Goal: Task Accomplishment & Management: Use online tool/utility

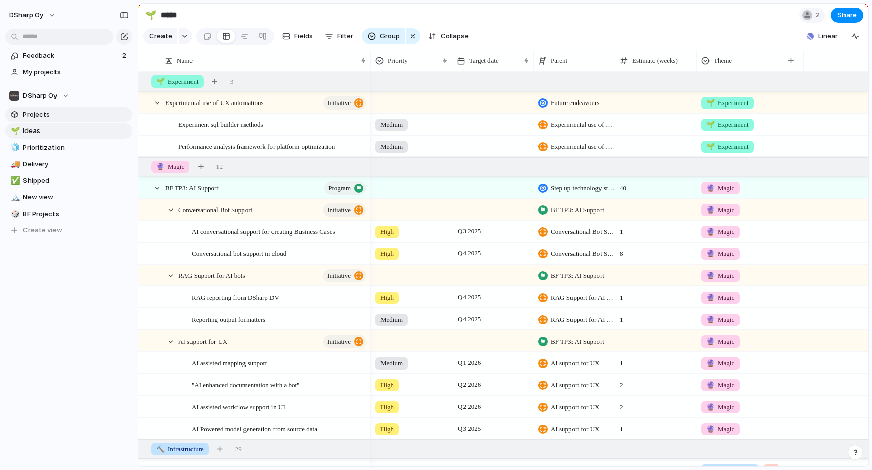
click at [34, 111] on span "Projects" at bounding box center [76, 115] width 106 height 10
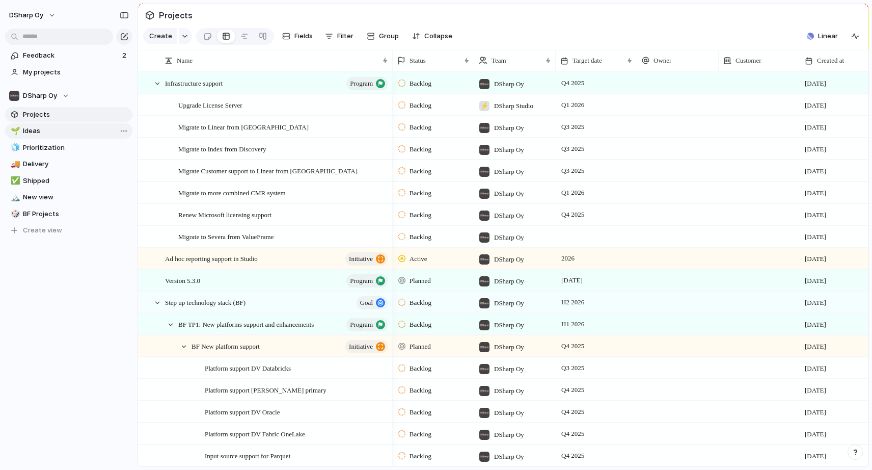
click at [27, 130] on span "Ideas" at bounding box center [76, 131] width 106 height 10
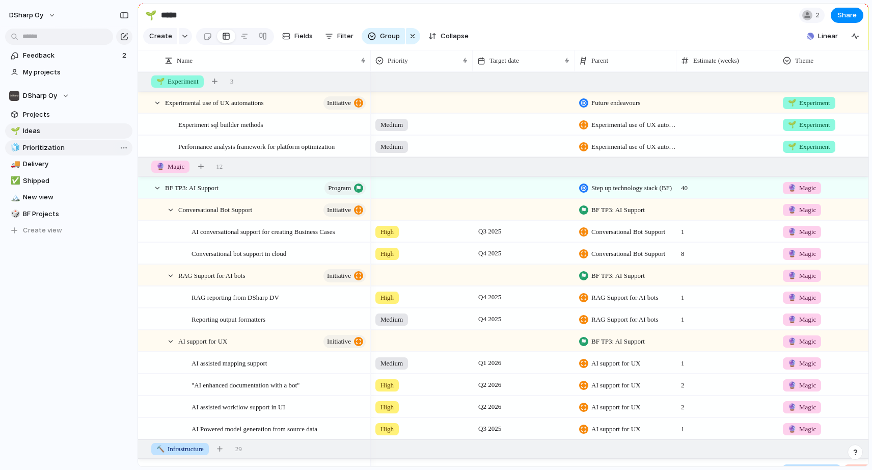
click at [32, 148] on span "Prioritization" at bounding box center [76, 148] width 106 height 10
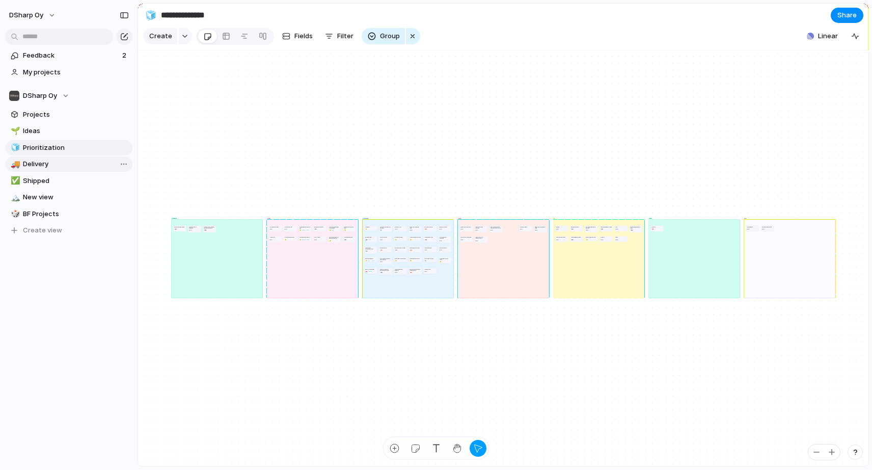
click at [31, 161] on span "Delivery" at bounding box center [76, 164] width 106 height 10
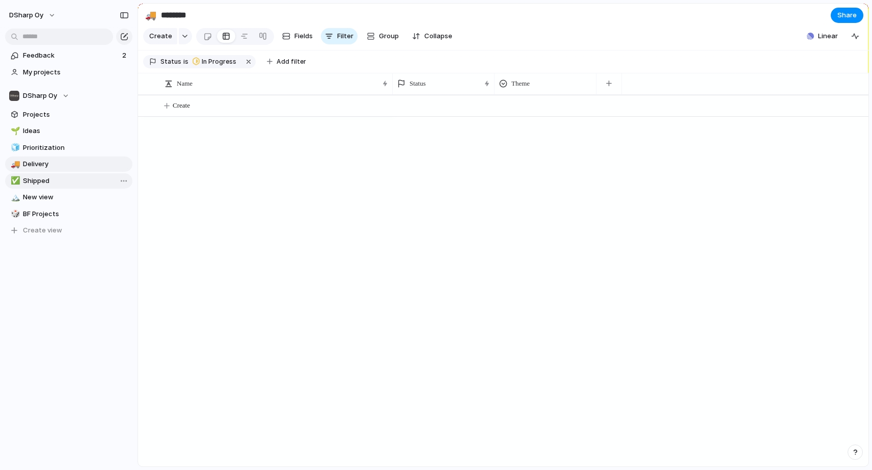
click at [35, 177] on span "Shipped" at bounding box center [76, 181] width 106 height 10
type input "*******"
click at [35, 195] on span "New view" at bounding box center [76, 197] width 106 height 10
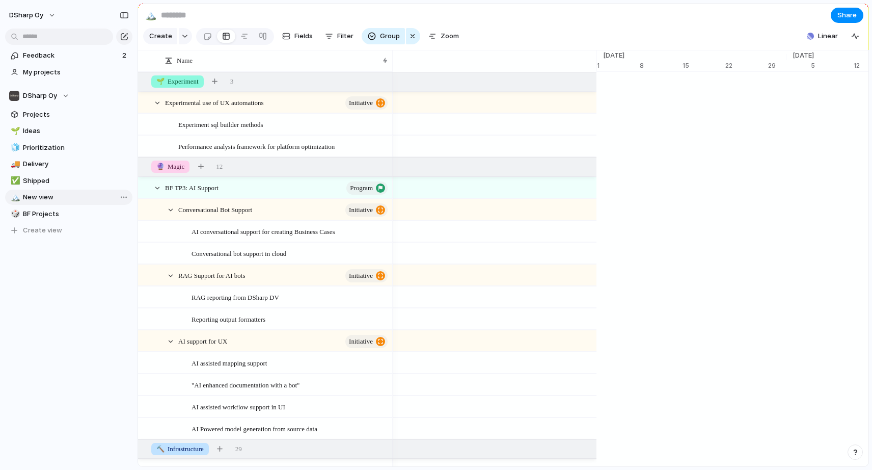
scroll to position [0, 6631]
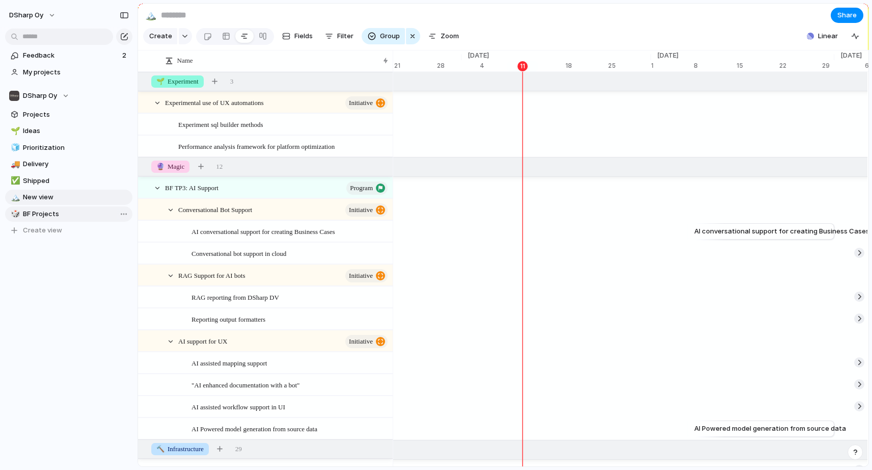
click at [32, 211] on span "BF Projects" at bounding box center [76, 214] width 106 height 10
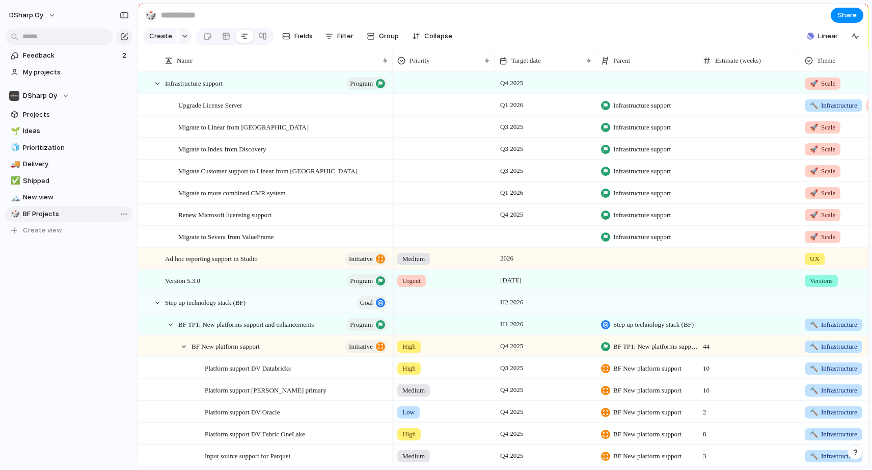
type input "**********"
click at [31, 113] on span "Projects" at bounding box center [76, 115] width 106 height 10
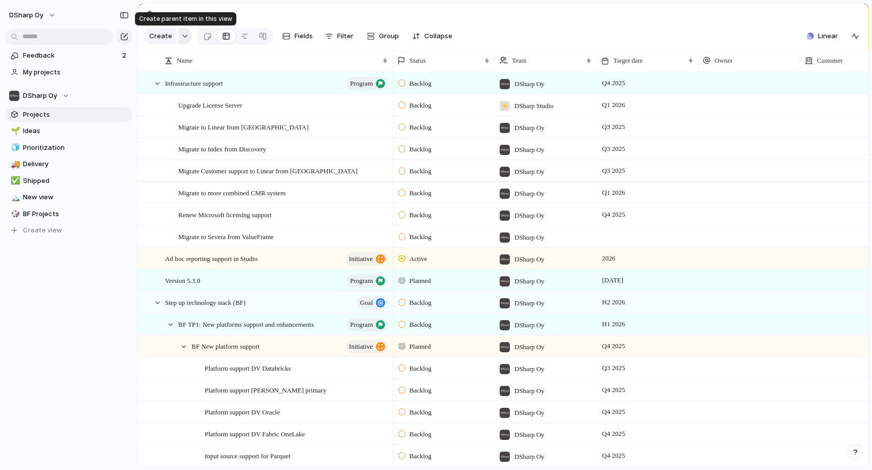
click at [183, 36] on div "button" at bounding box center [184, 36] width 7 height 4
click at [160, 241] on div "Goal Program Initiative Launch Project Customize" at bounding box center [436, 235] width 872 height 470
click at [298, 2] on div "Projects Create Fields Filter Group Zoom Collapse Linear Name Status Team Targe…" at bounding box center [505, 235] width 735 height 470
click at [40, 200] on span "New view" at bounding box center [76, 197] width 106 height 10
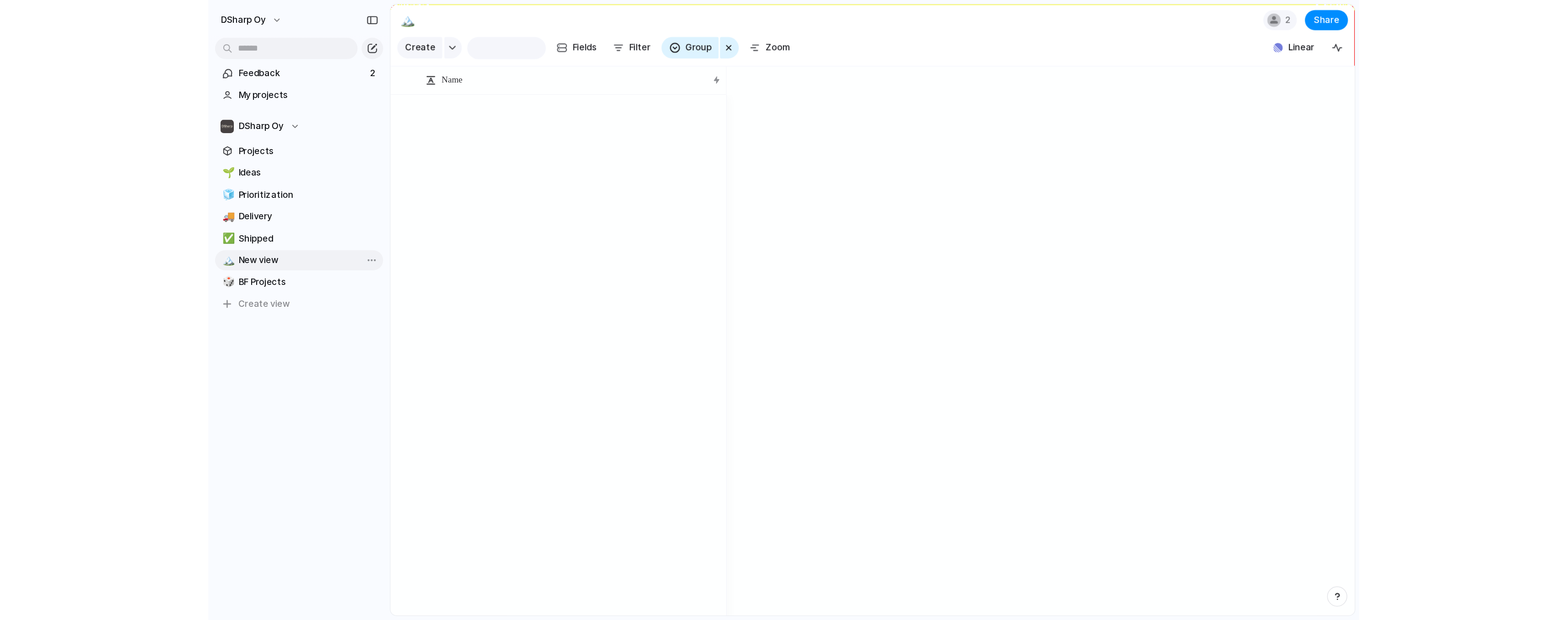
scroll to position [0, 6056]
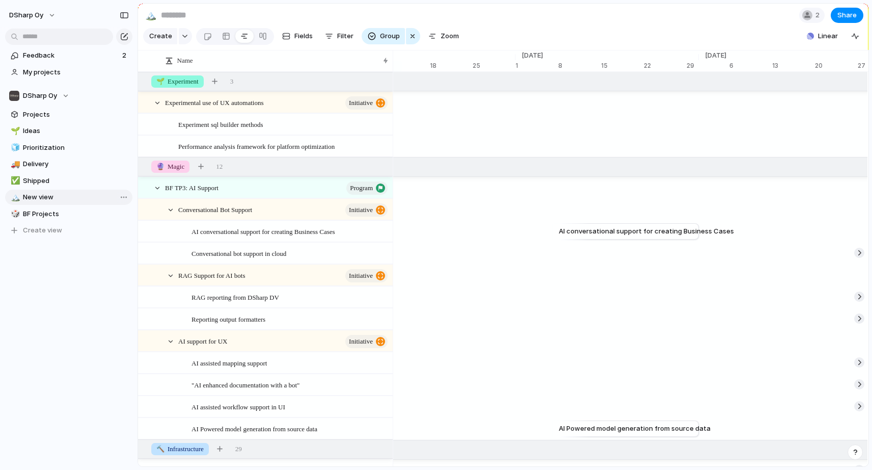
click at [40, 200] on span "New view" at bounding box center [76, 197] width 106 height 10
click at [206, 36] on div at bounding box center [207, 36] width 9 height 17
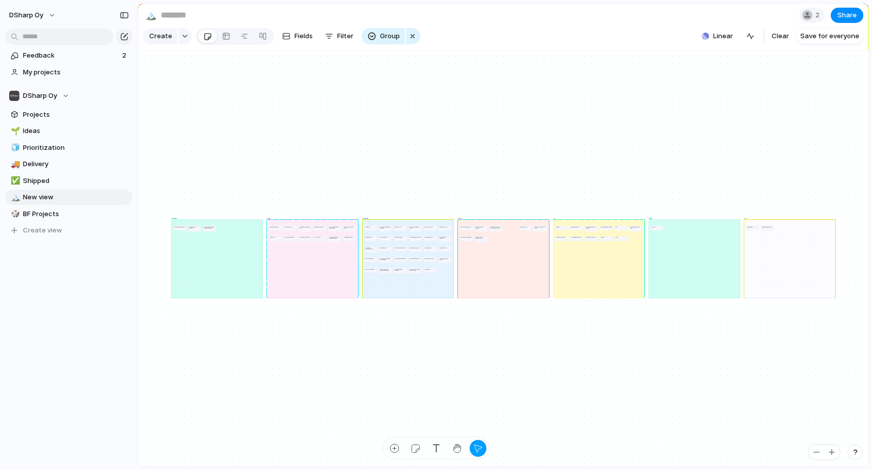
click at [209, 15] on input at bounding box center [219, 15] width 120 height 18
type input "********"
click at [210, 236] on div "🌱 Experiment" at bounding box center [217, 258] width 92 height 79
click at [182, 38] on div "button" at bounding box center [184, 36] width 7 height 4
click at [174, 78] on span "Goal" at bounding box center [169, 80] width 15 height 10
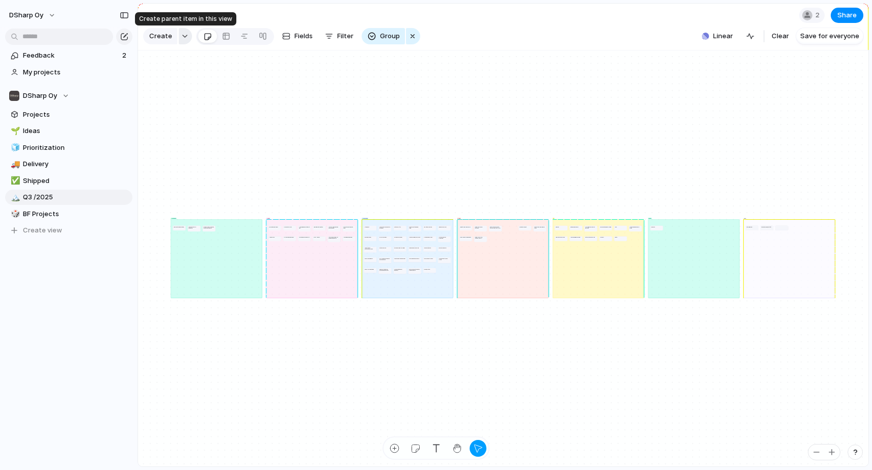
click at [181, 36] on div "button" at bounding box center [184, 36] width 7 height 4
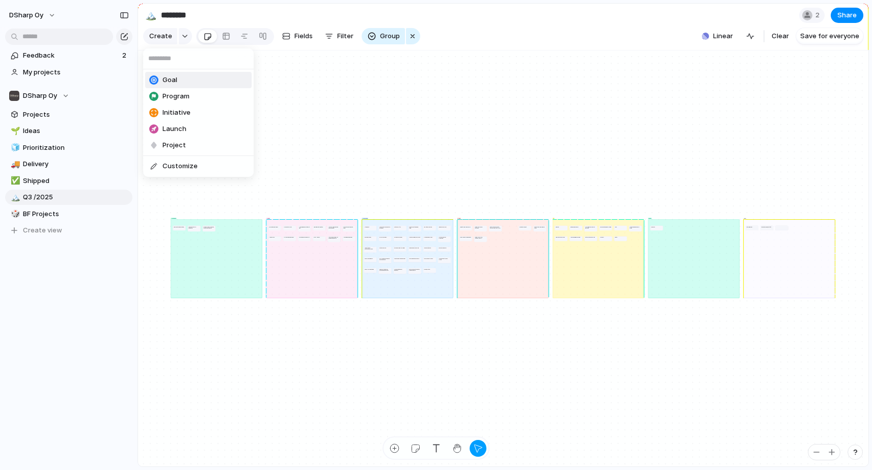
click at [165, 82] on span "Goal" at bounding box center [169, 80] width 15 height 10
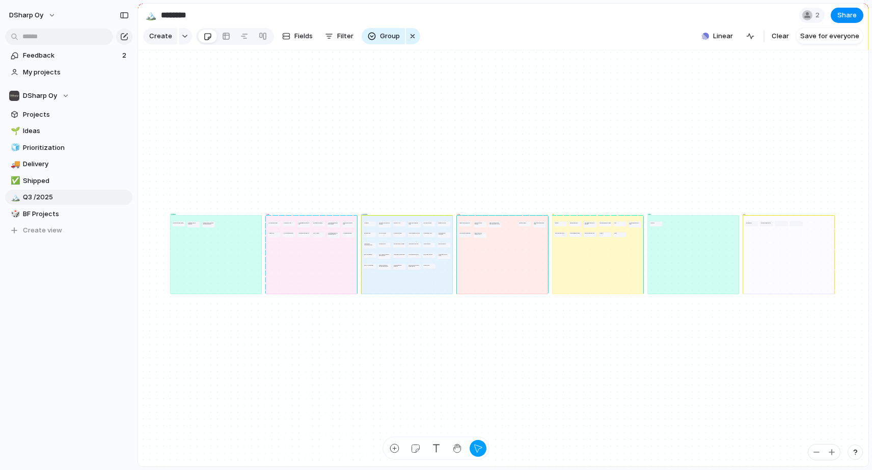
click at [211, 270] on div "🌱 Experiment" at bounding box center [216, 254] width 92 height 79
click at [215, 261] on div "🌱 Experiment" at bounding box center [218, 255] width 92 height 79
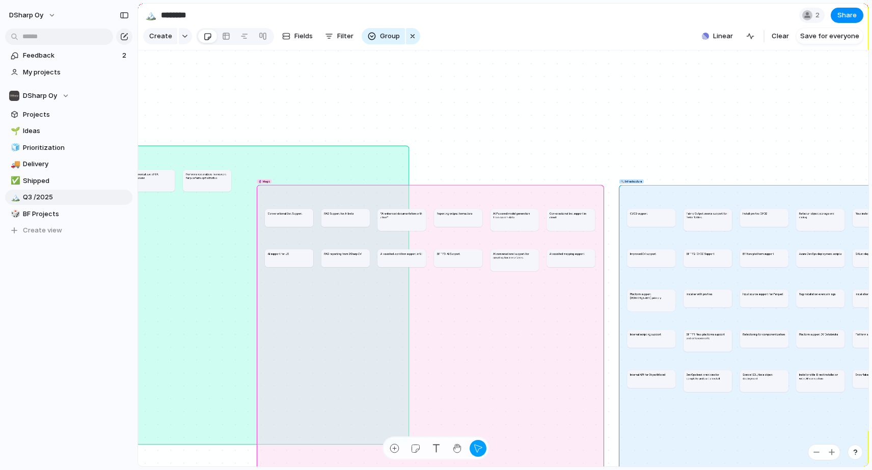
drag, startPoint x: 256, startPoint y: 227, endPoint x: 369, endPoint y: 200, distance: 116.1
click at [125, 200] on div "🌱 Experiment 🔮 Magic 🔨 Infrastructure 🚀 Scale UX Versions No Theme Version 5.3.…" at bounding box center [10, 249] width 231 height 131
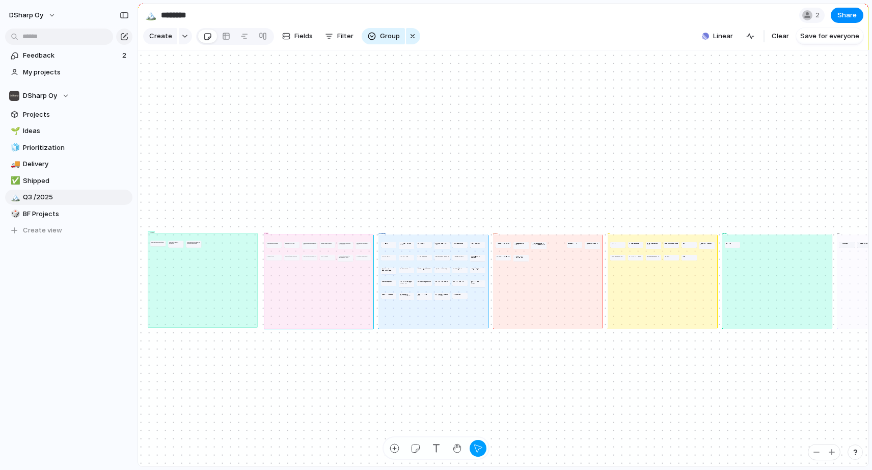
drag, startPoint x: 242, startPoint y: 251, endPoint x: 191, endPoint y: 273, distance: 56.1
click at [186, 262] on div "🌱 Experiment" at bounding box center [203, 280] width 110 height 95
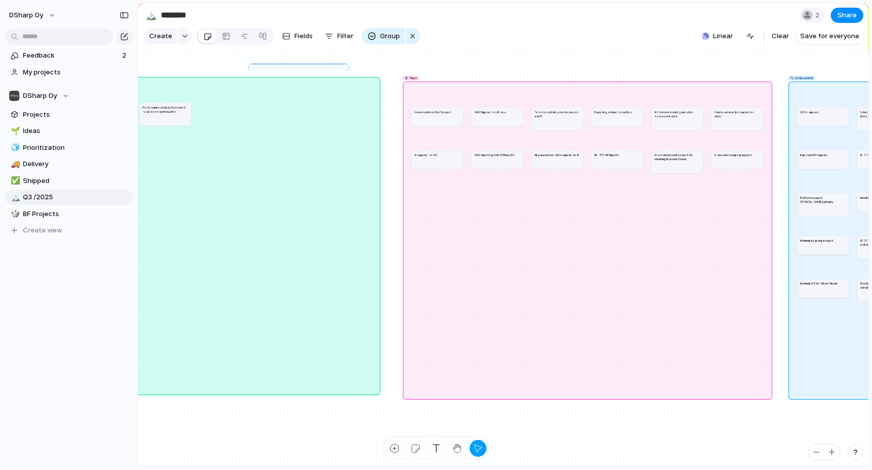
drag, startPoint x: 250, startPoint y: 66, endPoint x: 347, endPoint y: 68, distance: 97.3
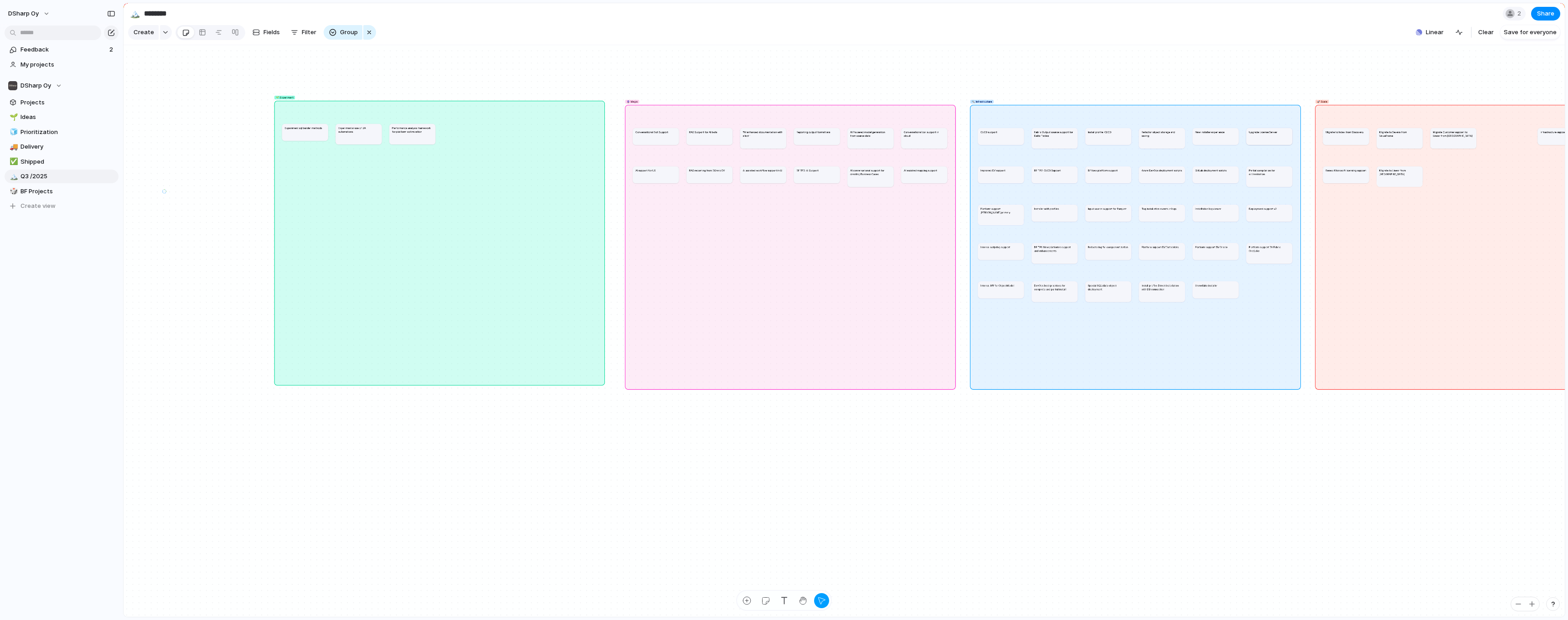
drag, startPoint x: 164, startPoint y: 191, endPoint x: 170, endPoint y: 190, distance: 6.1
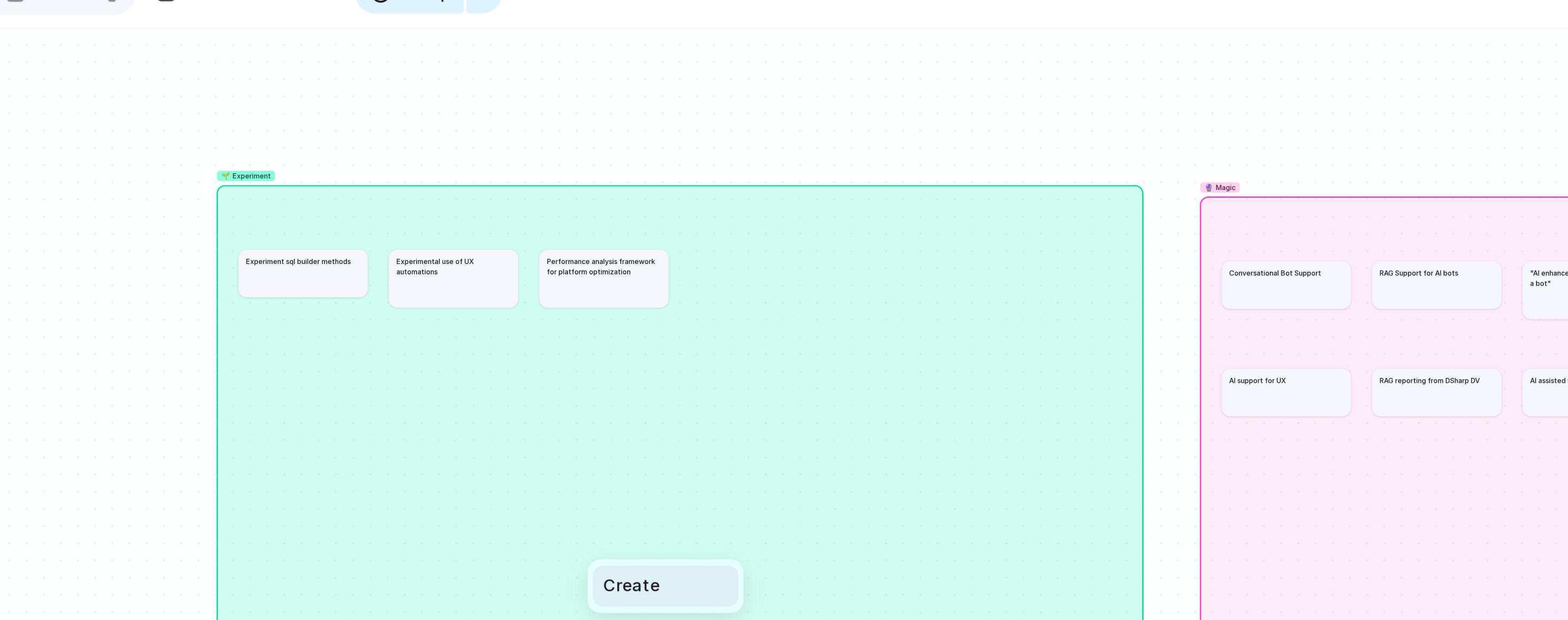
click at [412, 239] on span "Create" at bounding box center [422, 243] width 21 height 9
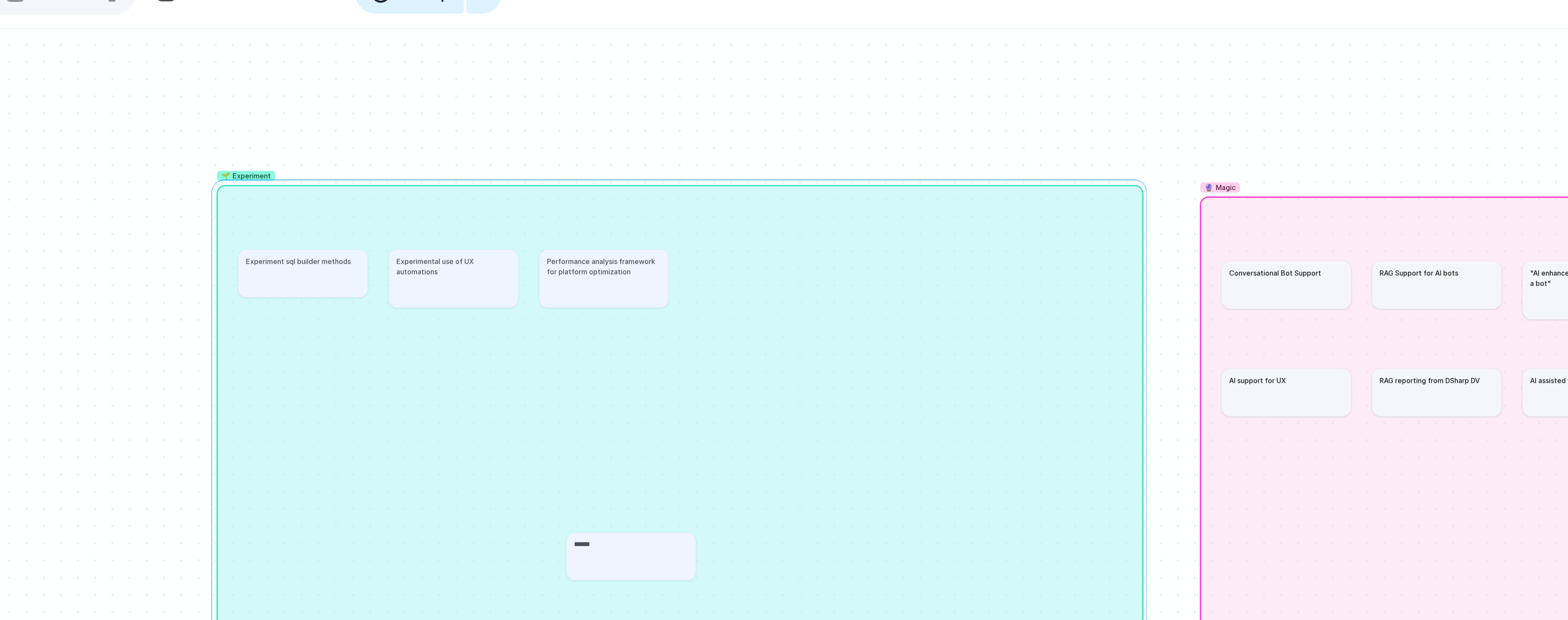
type textarea "*******"
click at [399, 225] on article "Testing" at bounding box center [422, 233] width 46 height 17
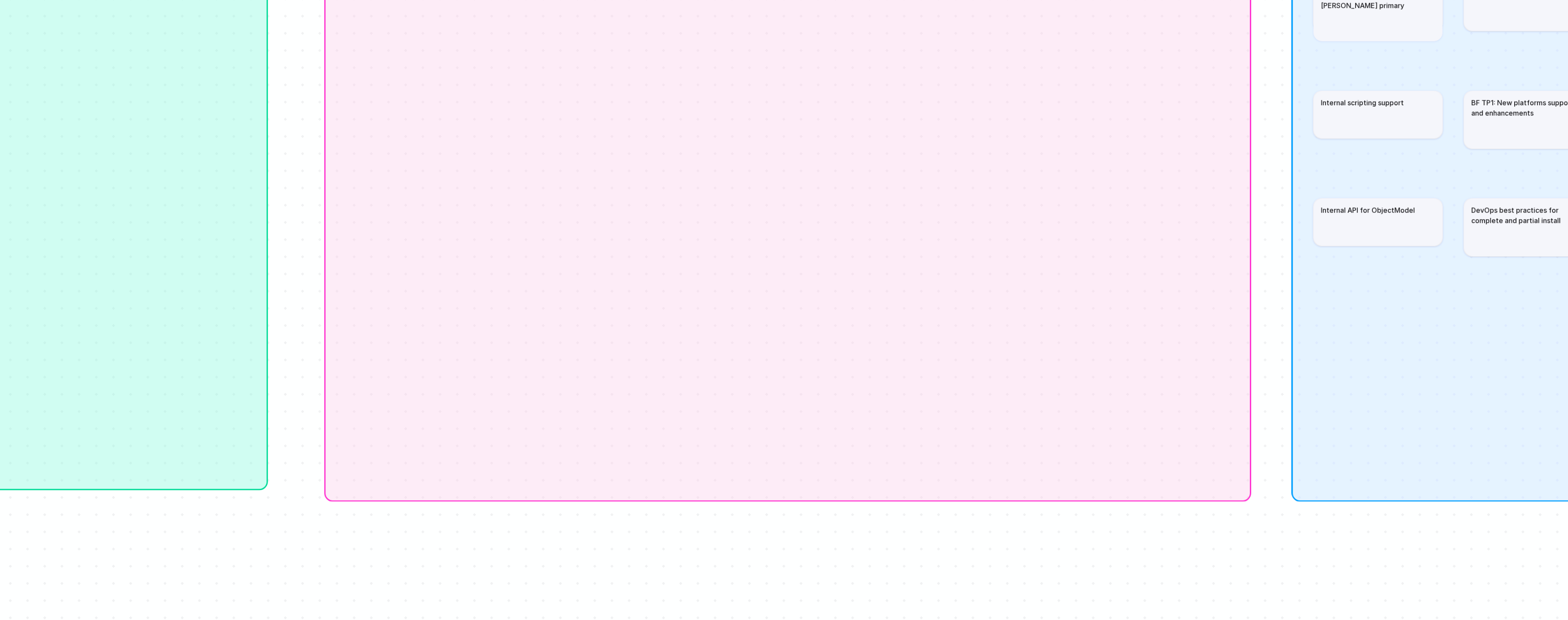
click at [212, 193] on div "Rename Delete" at bounding box center [784, 310] width 1568 height 620
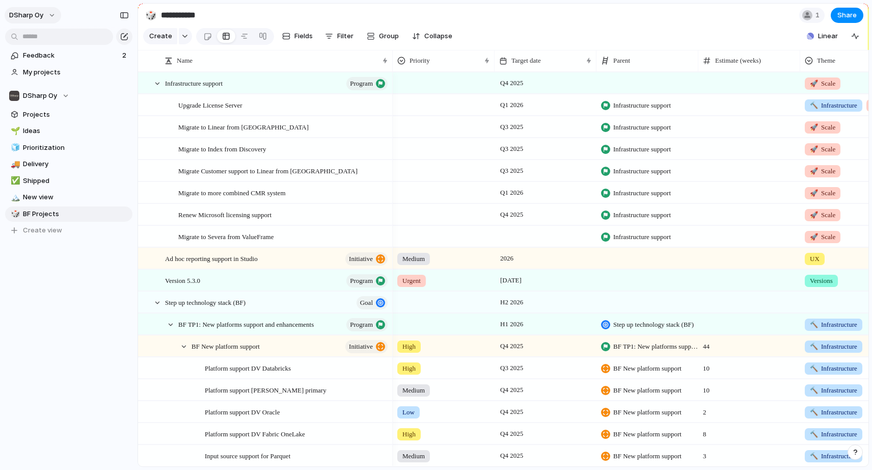
click at [49, 13] on button "DSharp Oy" at bounding box center [33, 15] width 57 height 16
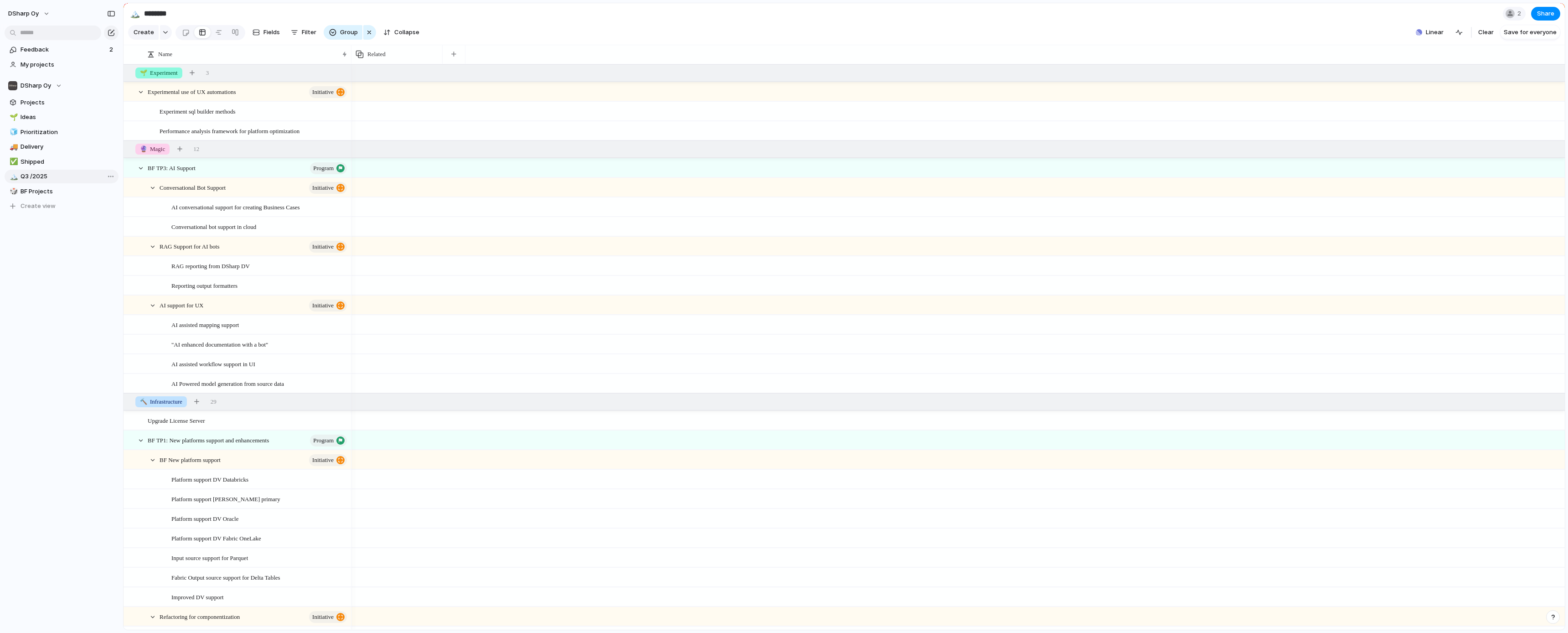
click at [27, 177] on span "Q3 /2025" at bounding box center [68, 176] width 95 height 9
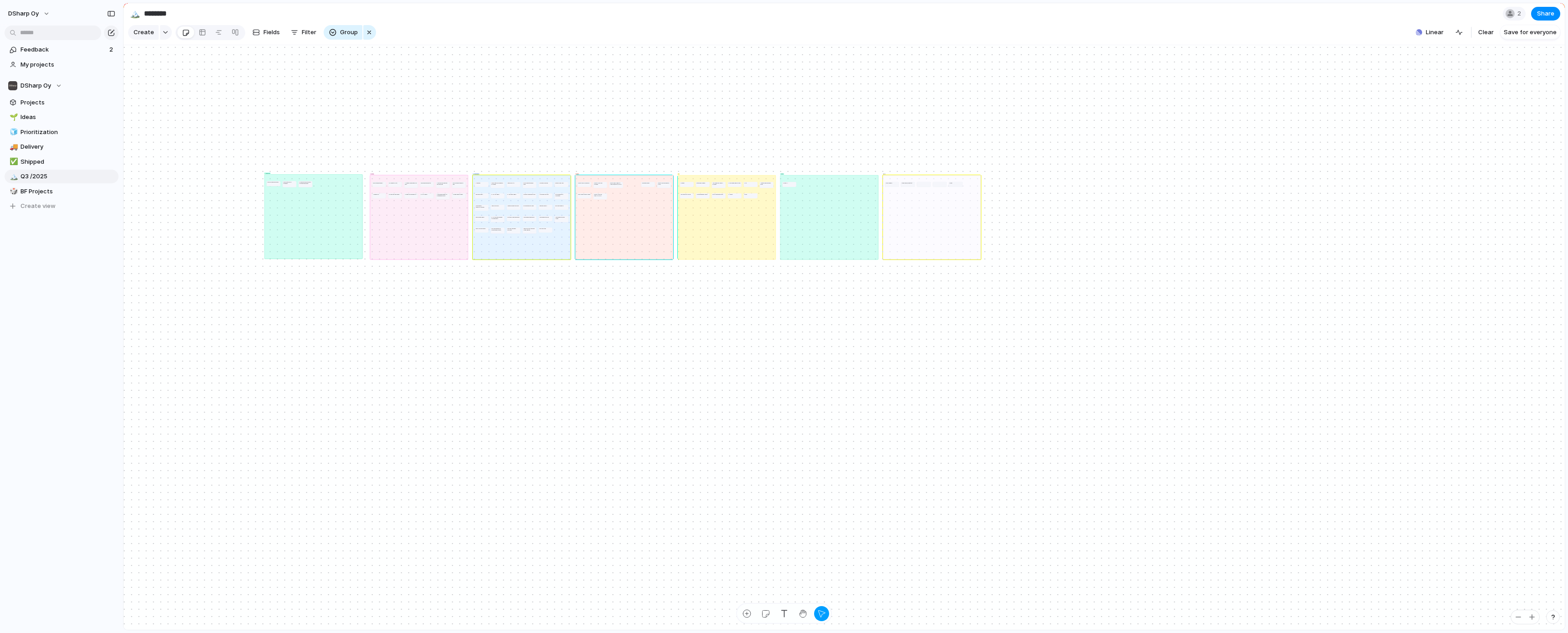
drag, startPoint x: 326, startPoint y: 191, endPoint x: 288, endPoint y: 199, distance: 38.8
click at [288, 199] on div "🌱 Experiment" at bounding box center [313, 217] width 98 height 85
click at [38, 50] on span "Feedback" at bounding box center [64, 49] width 86 height 9
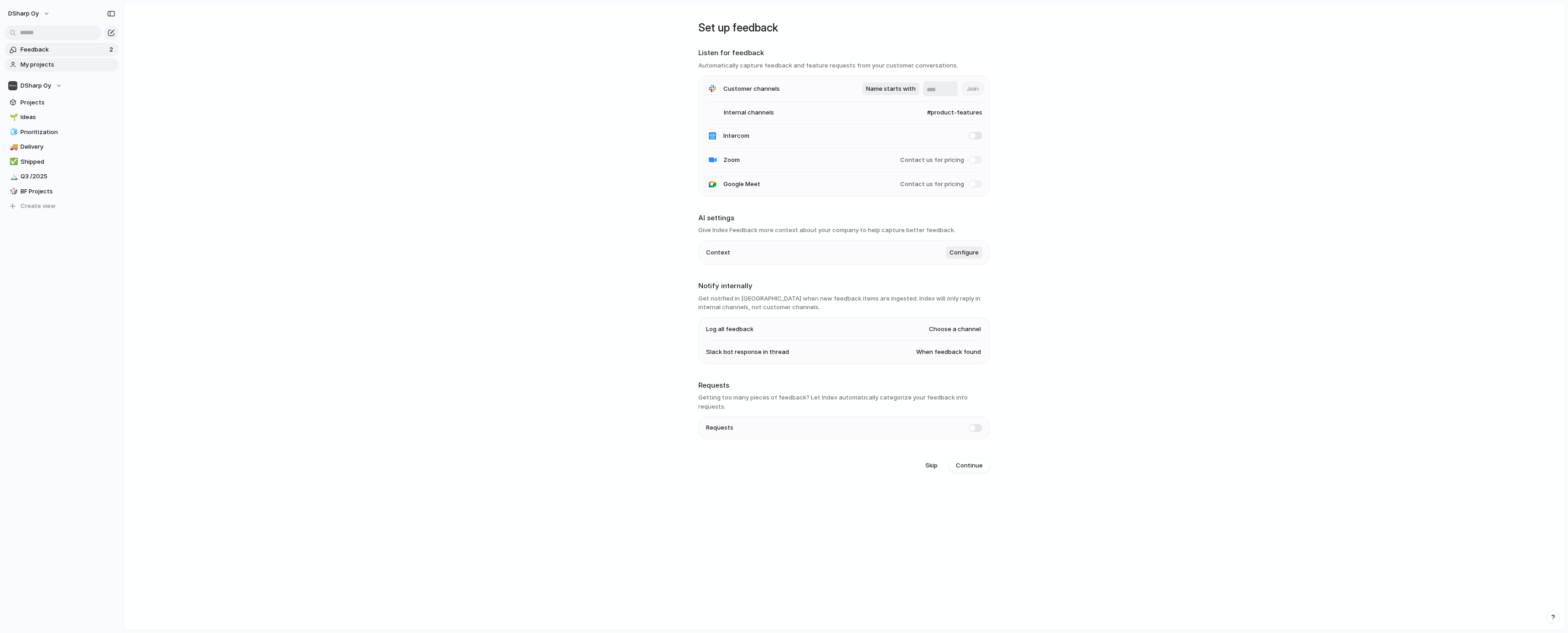
click at [38, 66] on span "My projects" at bounding box center [68, 64] width 95 height 9
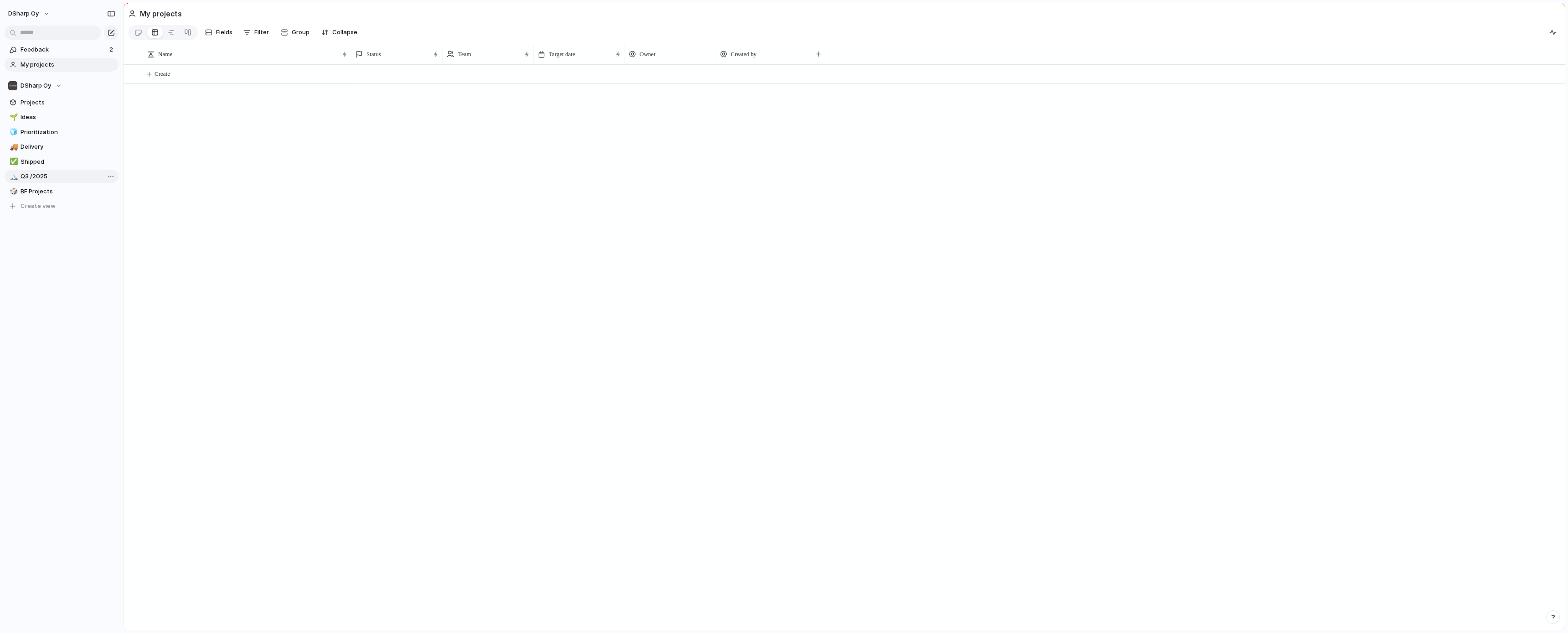
click at [33, 177] on span "Q3 /2025" at bounding box center [68, 176] width 95 height 9
